Goal: Navigation & Orientation: Understand site structure

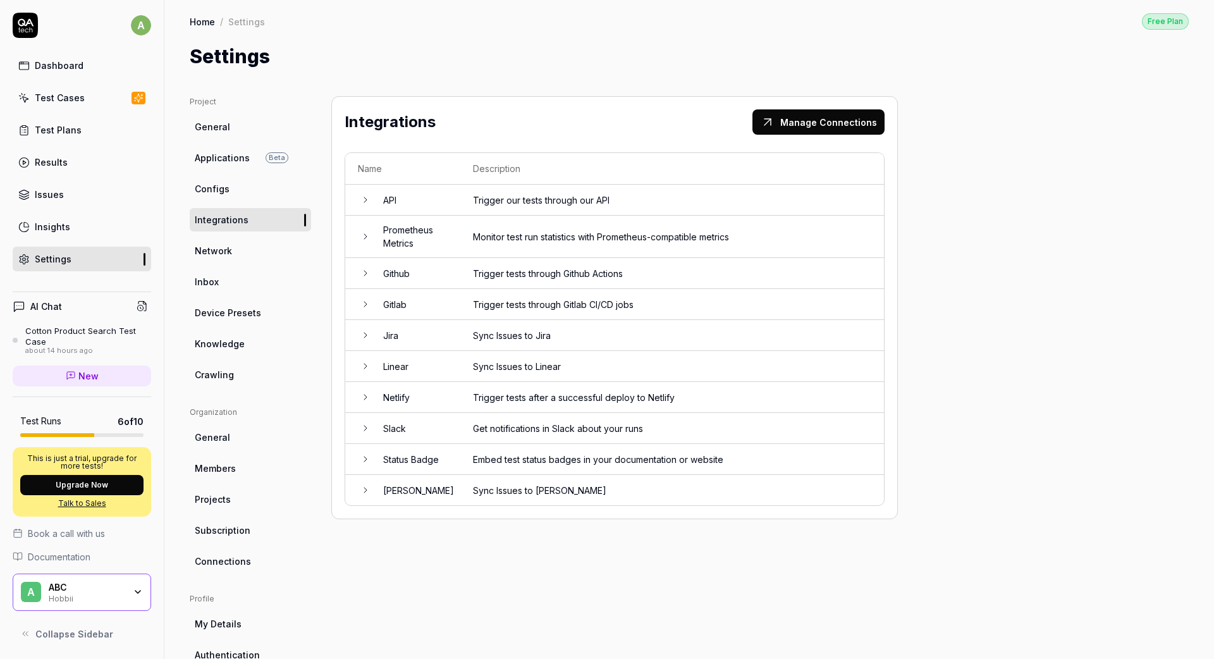
click at [58, 231] on div "Insights" at bounding box center [52, 226] width 35 height 13
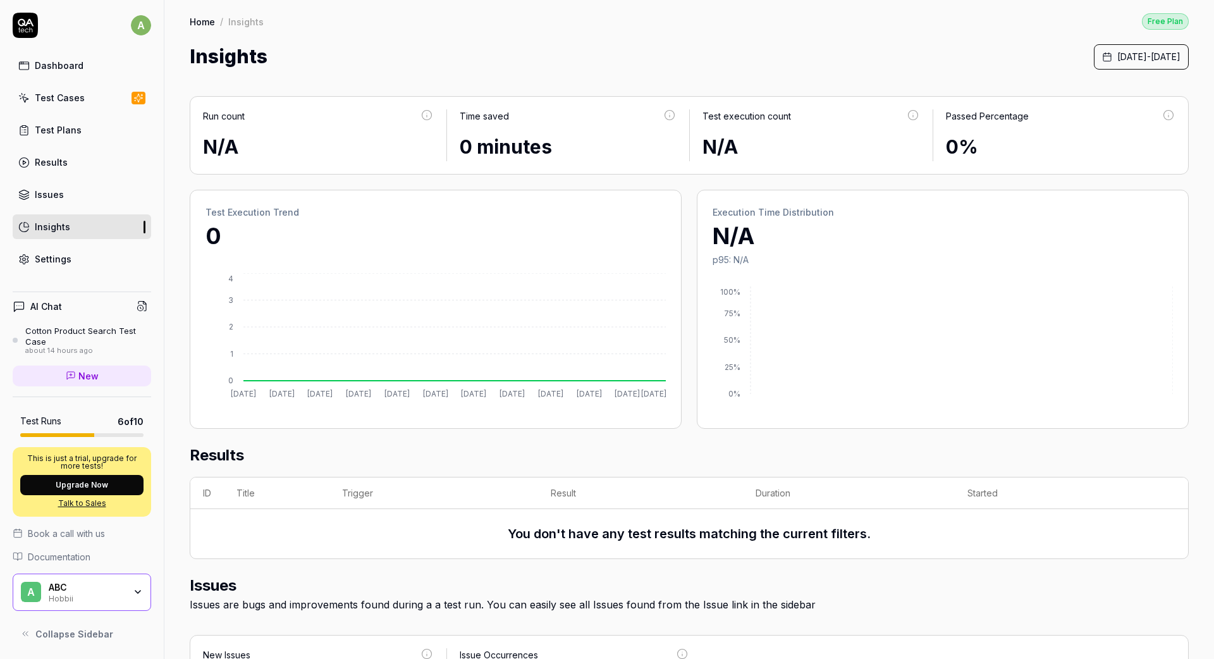
click at [43, 163] on div "Results" at bounding box center [51, 162] width 33 height 13
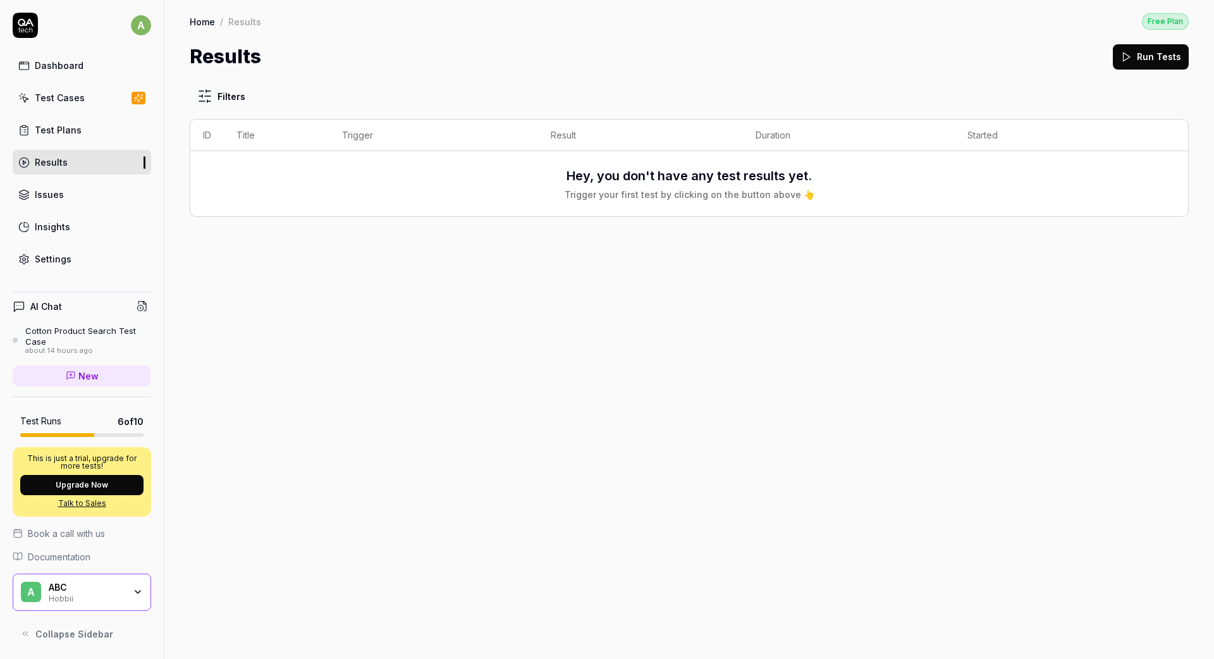
click at [50, 67] on div "Dashboard" at bounding box center [59, 65] width 49 height 13
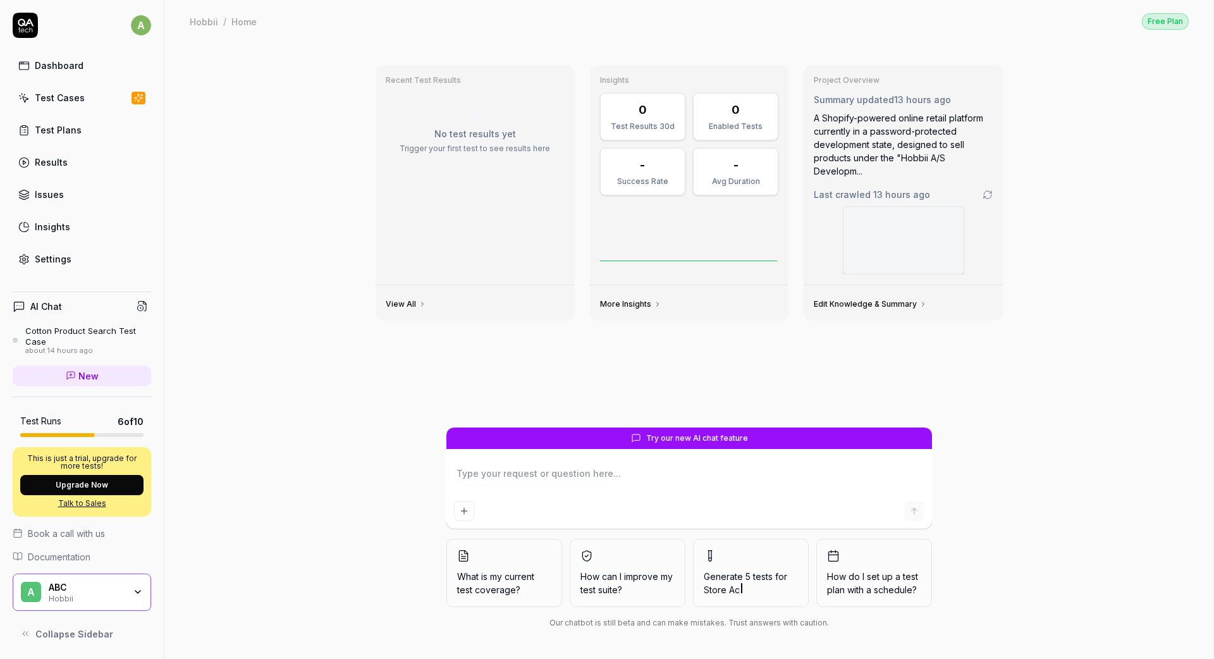
type textarea "*"
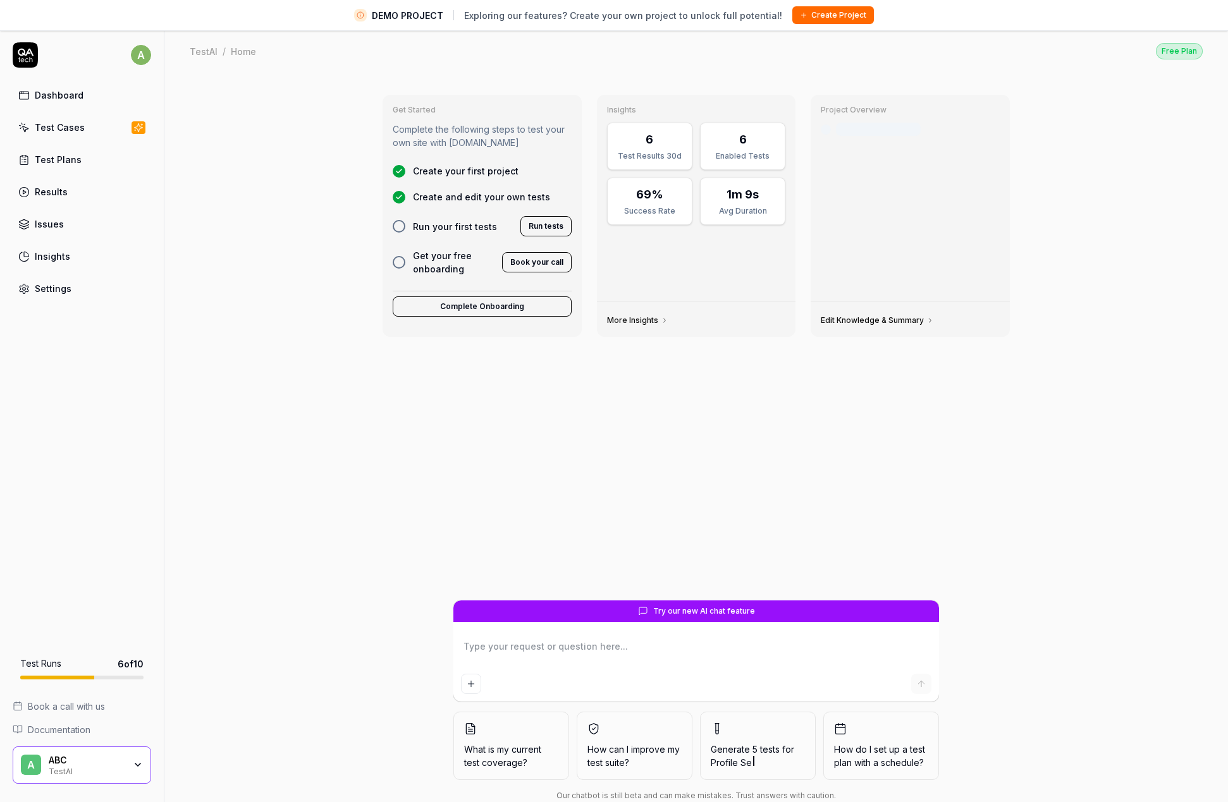
type textarea "*"
